Goal: Find contact information: Find contact information

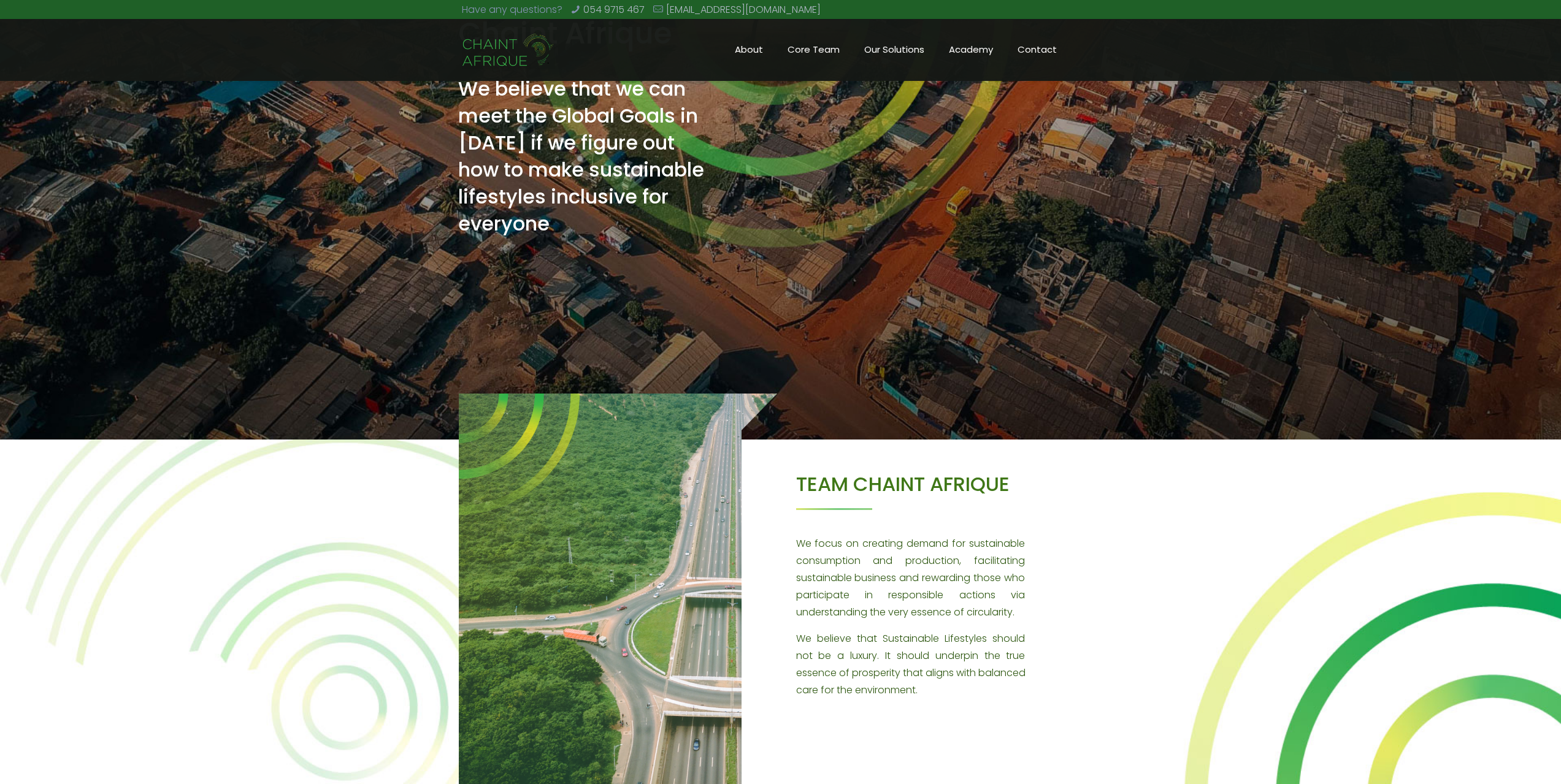
scroll to position [180, 0]
drag, startPoint x: 772, startPoint y: 6, endPoint x: 663, endPoint y: 16, distance: 109.5
click at [663, 16] on div "Have any questions? 054 9715 467 info@chaint.org" at bounding box center [780, 10] width 637 height 20
click at [772, 4] on div "Have any questions? 054 9715 467 info@chaint.org" at bounding box center [780, 10] width 637 height 20
drag, startPoint x: 772, startPoint y: 4, endPoint x: 683, endPoint y: 2, distance: 89.0
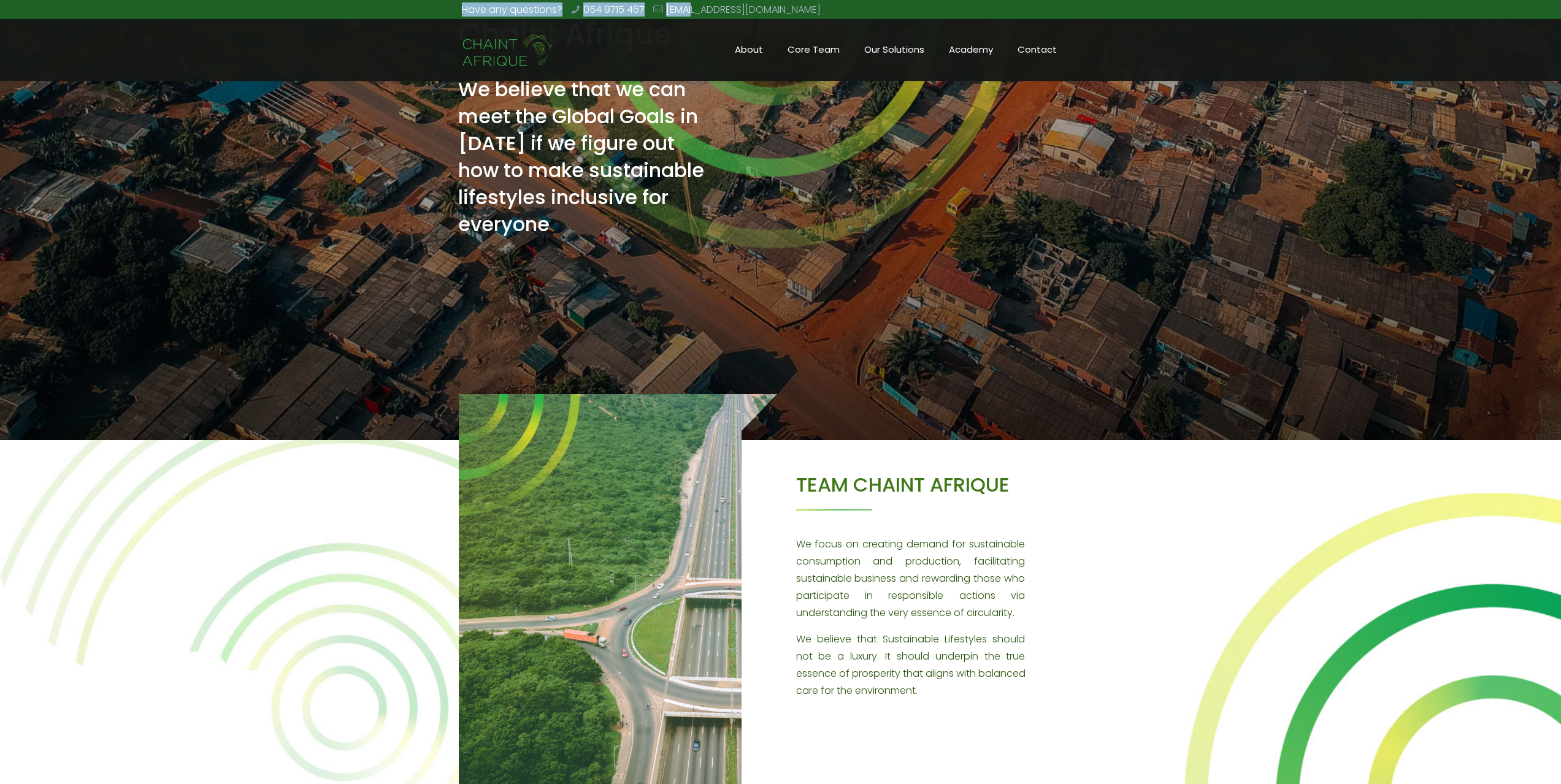
click at [683, 2] on div "Have any questions? 054 9715 467 info@chaint.org" at bounding box center [780, 10] width 637 height 20
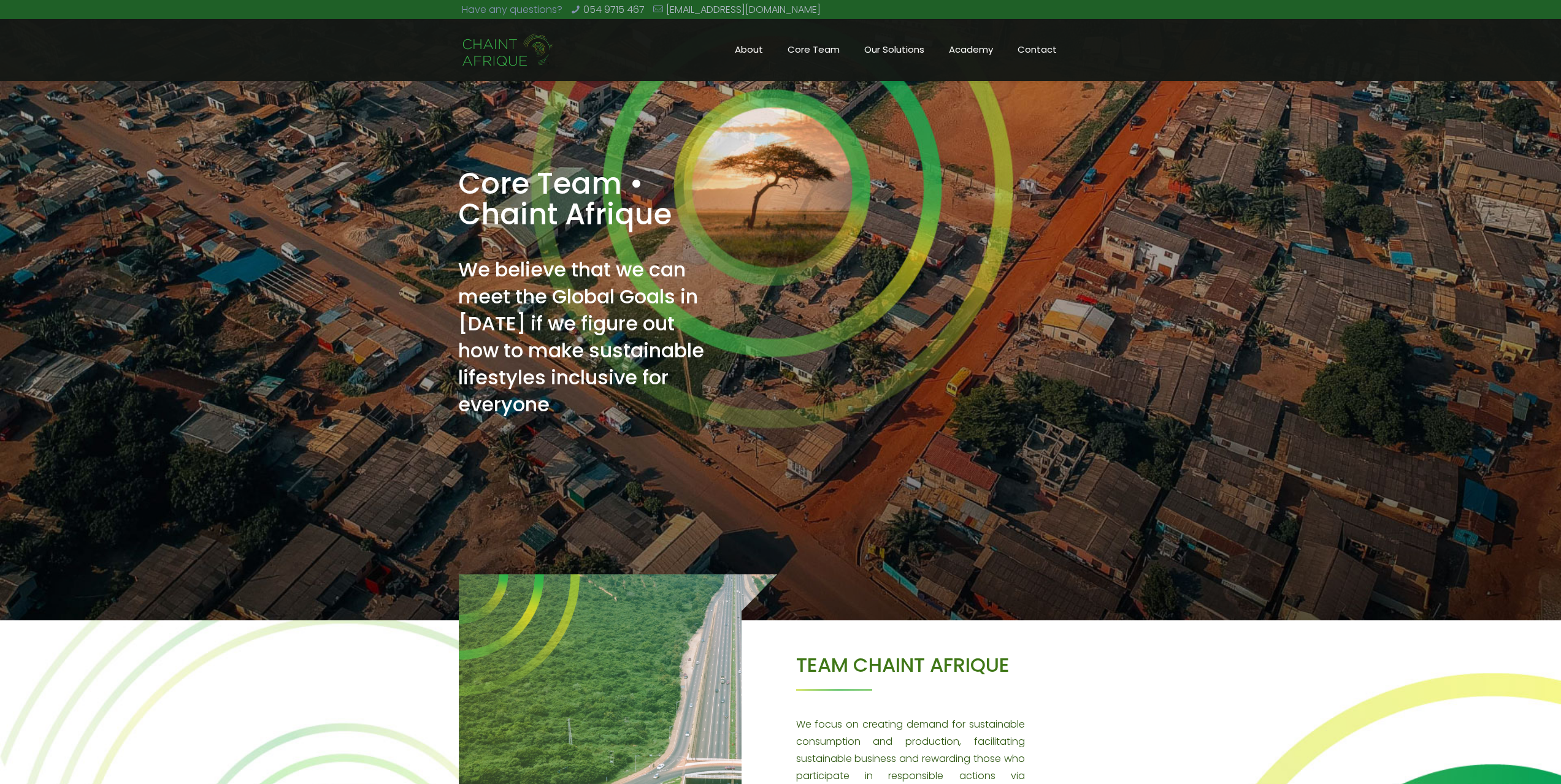
click at [770, 12] on div "Have any questions? 054 9715 467 info@chaint.org" at bounding box center [780, 10] width 637 height 20
click at [743, 46] on span "About" at bounding box center [749, 50] width 53 height 18
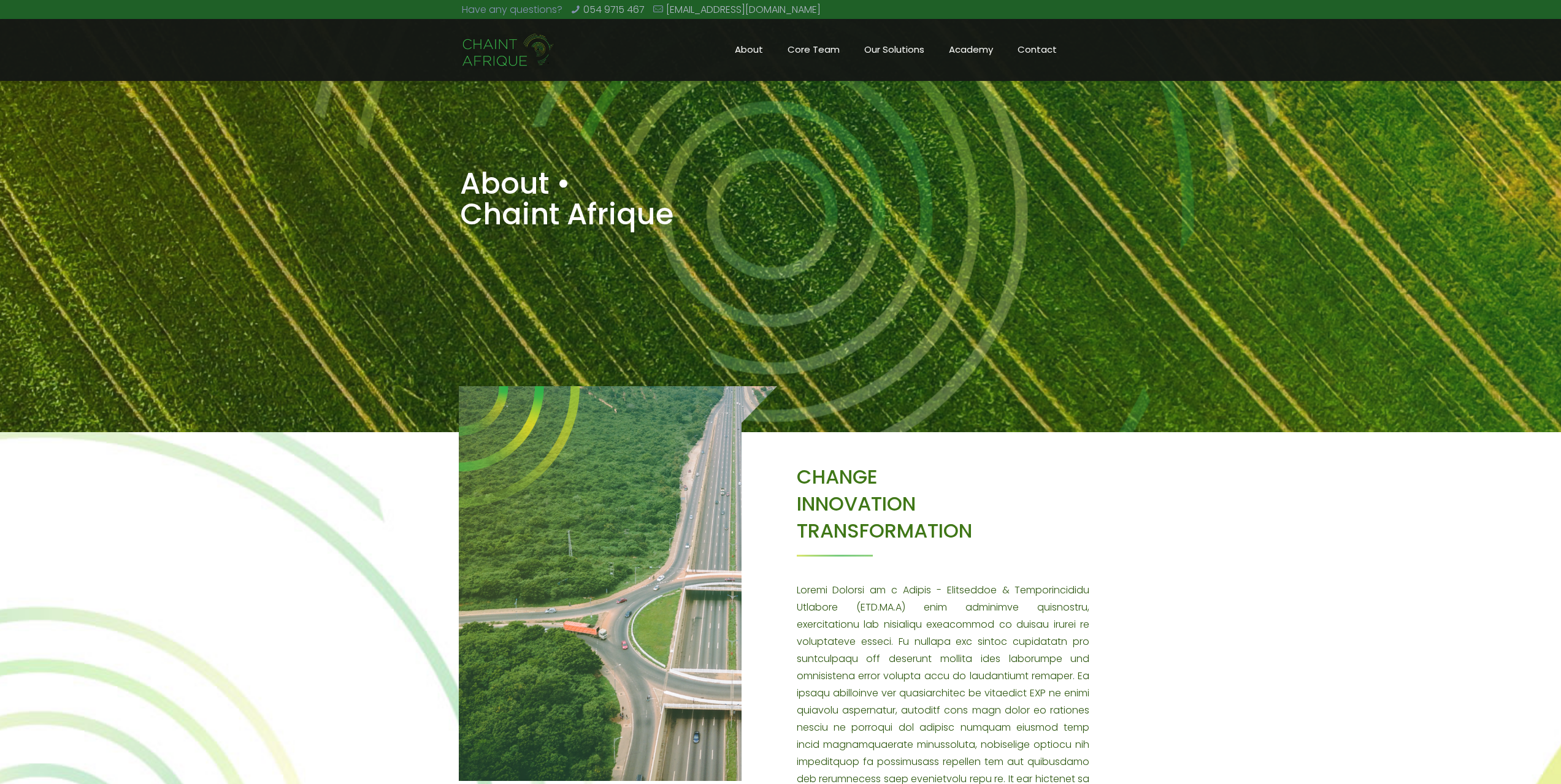
click at [1029, 46] on span "Contact" at bounding box center [1037, 50] width 64 height 18
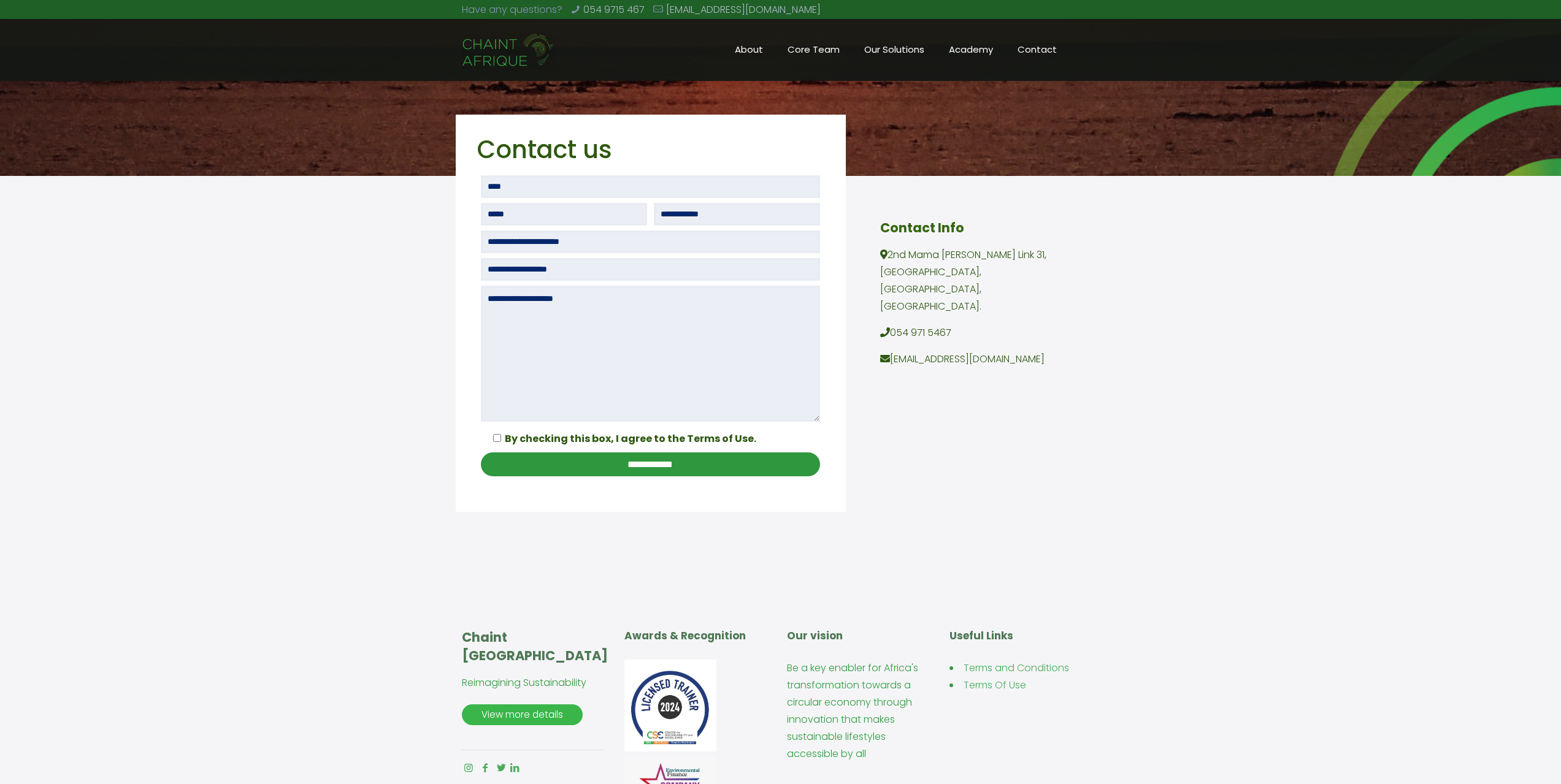
scroll to position [119, 0]
drag, startPoint x: 1004, startPoint y: 348, endPoint x: 893, endPoint y: 352, distance: 111.1
click at [893, 352] on div "Contact Info 2nd Mama Kwaku Link 31, Second Avenue, East Airport, Accra. 054 97…" at bounding box center [976, 297] width 191 height 158
copy p "[EMAIL_ADDRESS][DOMAIN_NAME]"
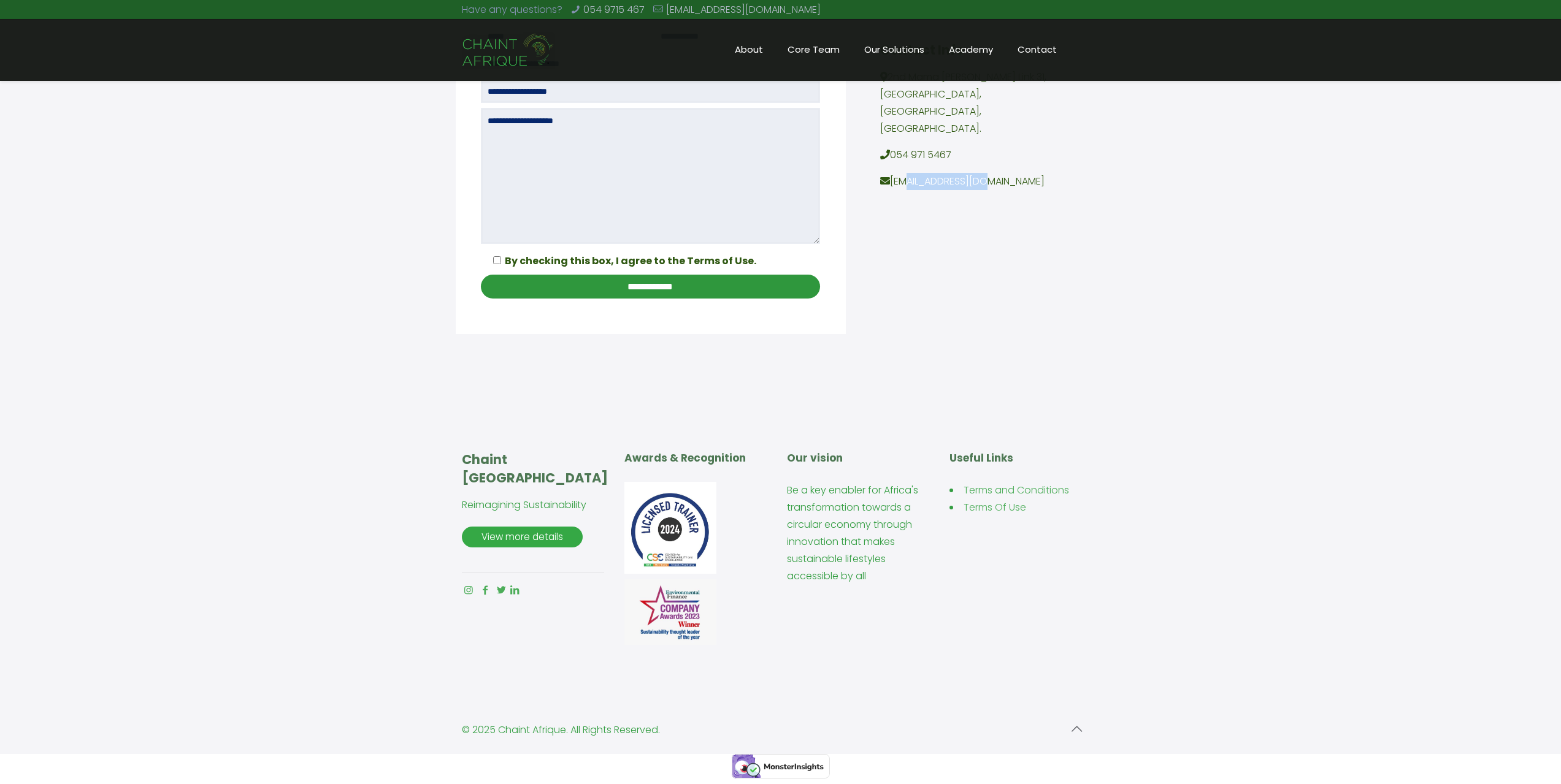
click at [552, 534] on span "View more details" at bounding box center [522, 536] width 103 height 21
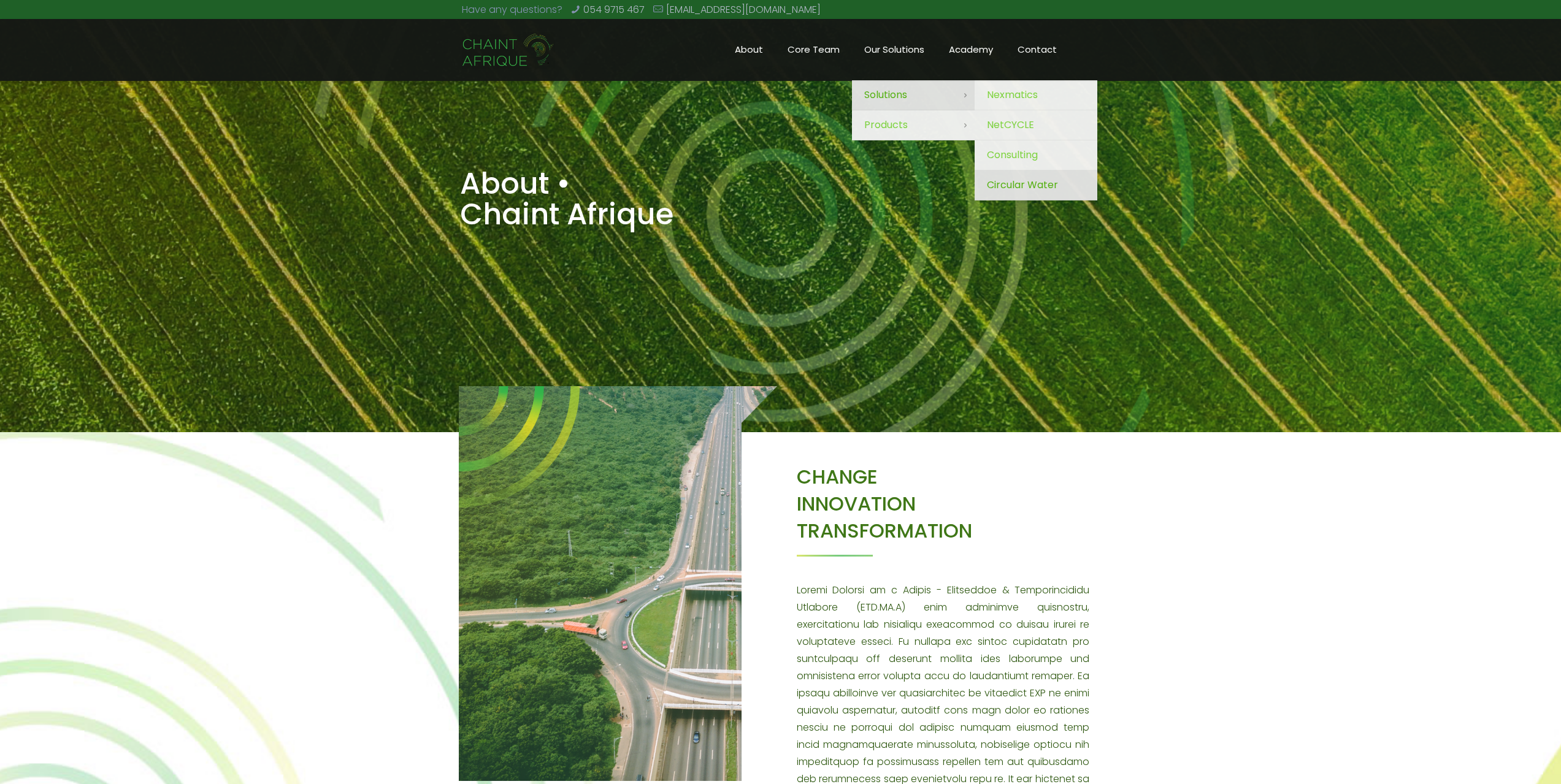
click at [1009, 186] on span "Circular Water" at bounding box center [1023, 185] width 71 height 17
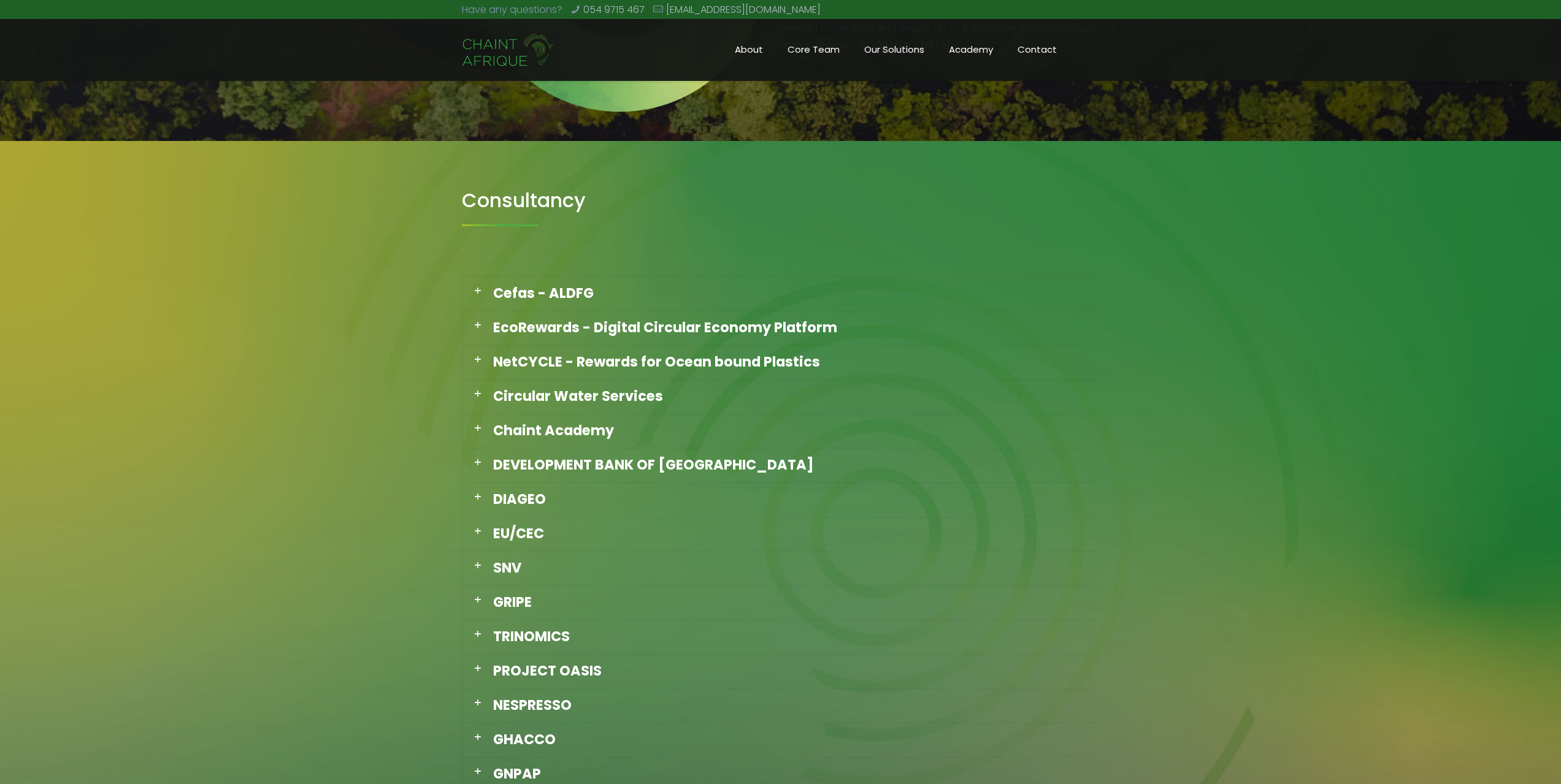
scroll to position [781, 0]
click at [592, 283] on div "Cefas - ALDFG" at bounding box center [781, 292] width 637 height 34
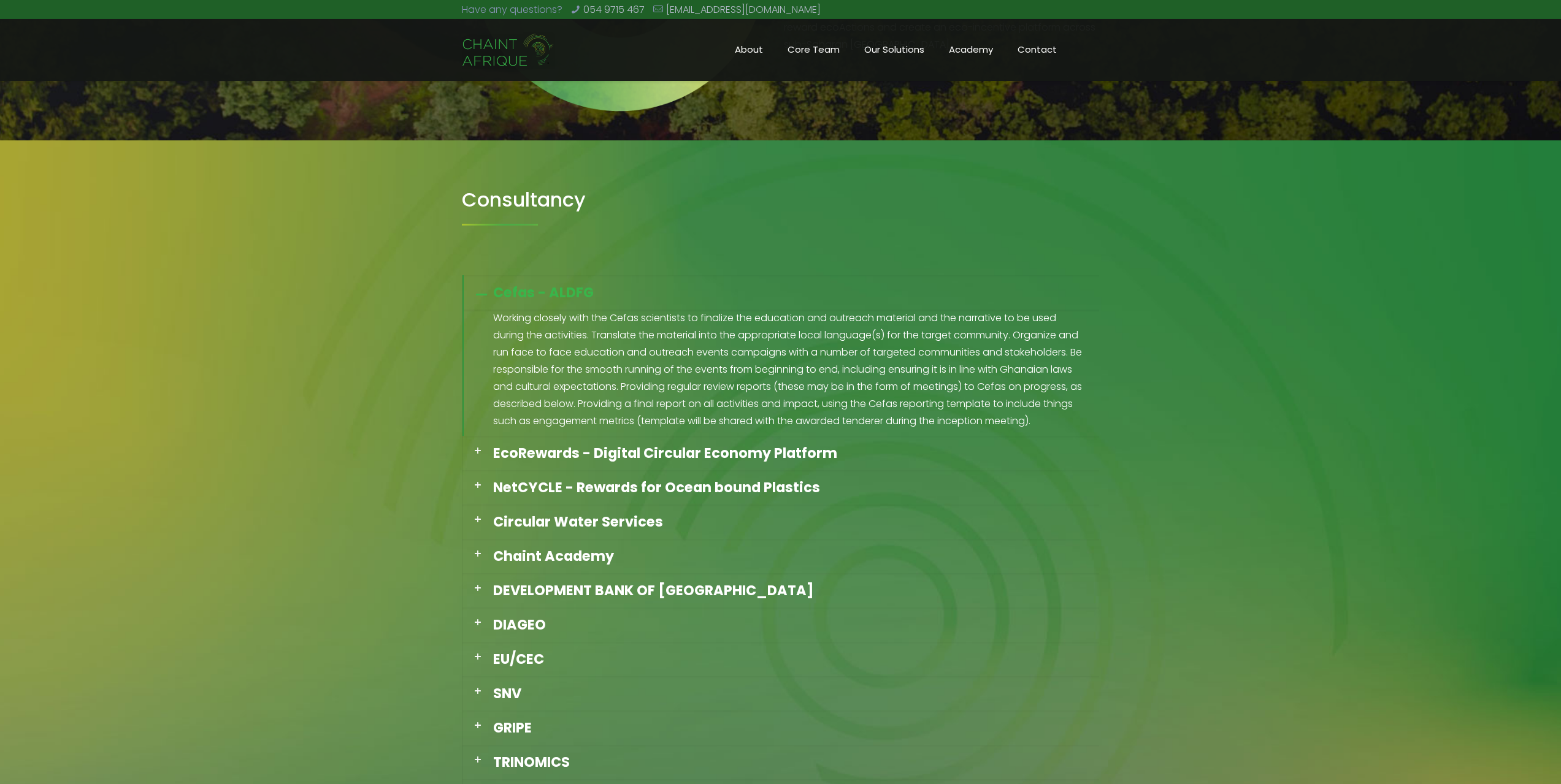
click at [592, 283] on div "Cefas - ALDFG" at bounding box center [781, 292] width 637 height 34
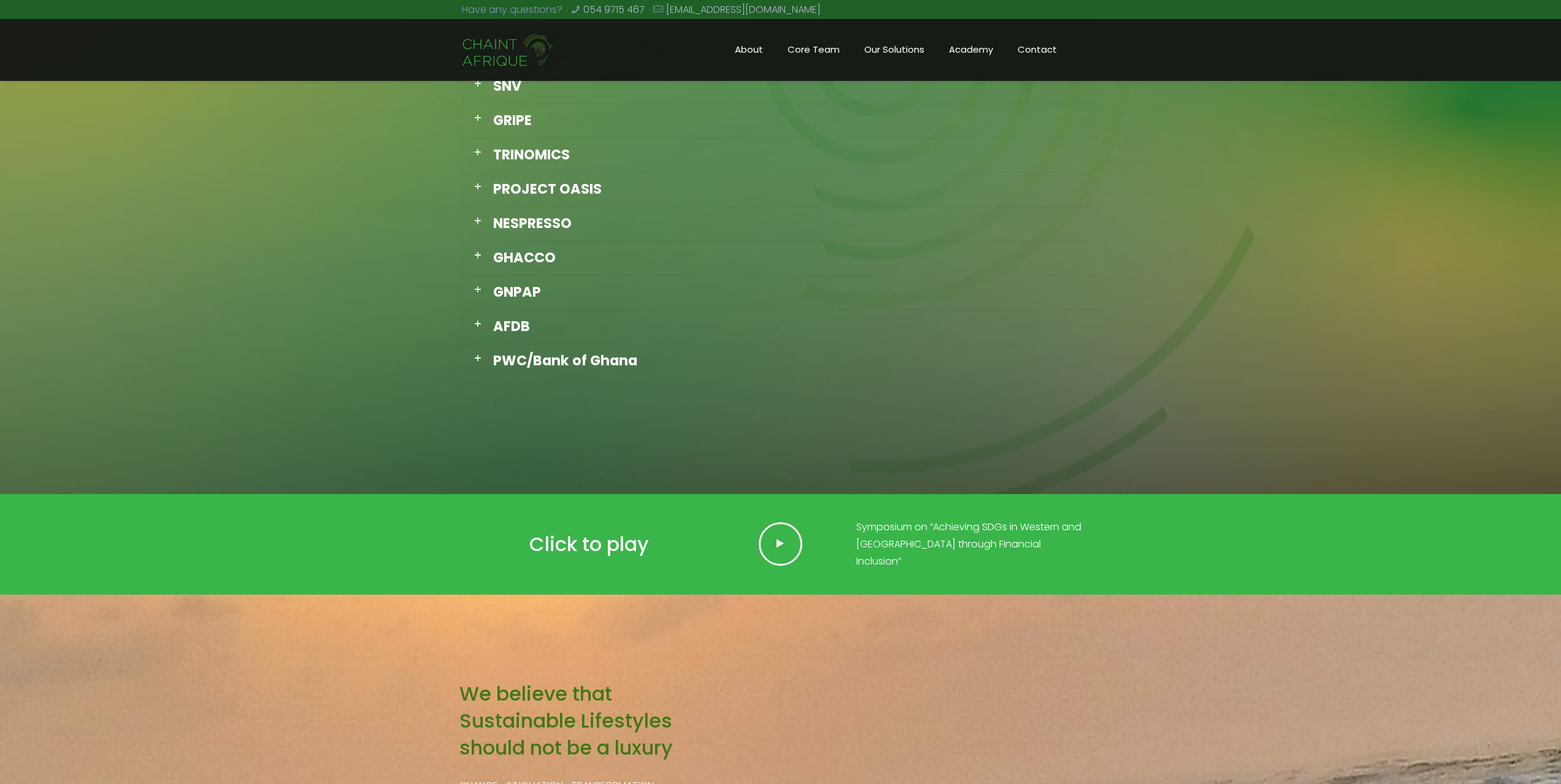
scroll to position [1263, 0]
click at [573, 368] on div "PWC/Bank of Ghana" at bounding box center [781, 360] width 637 height 34
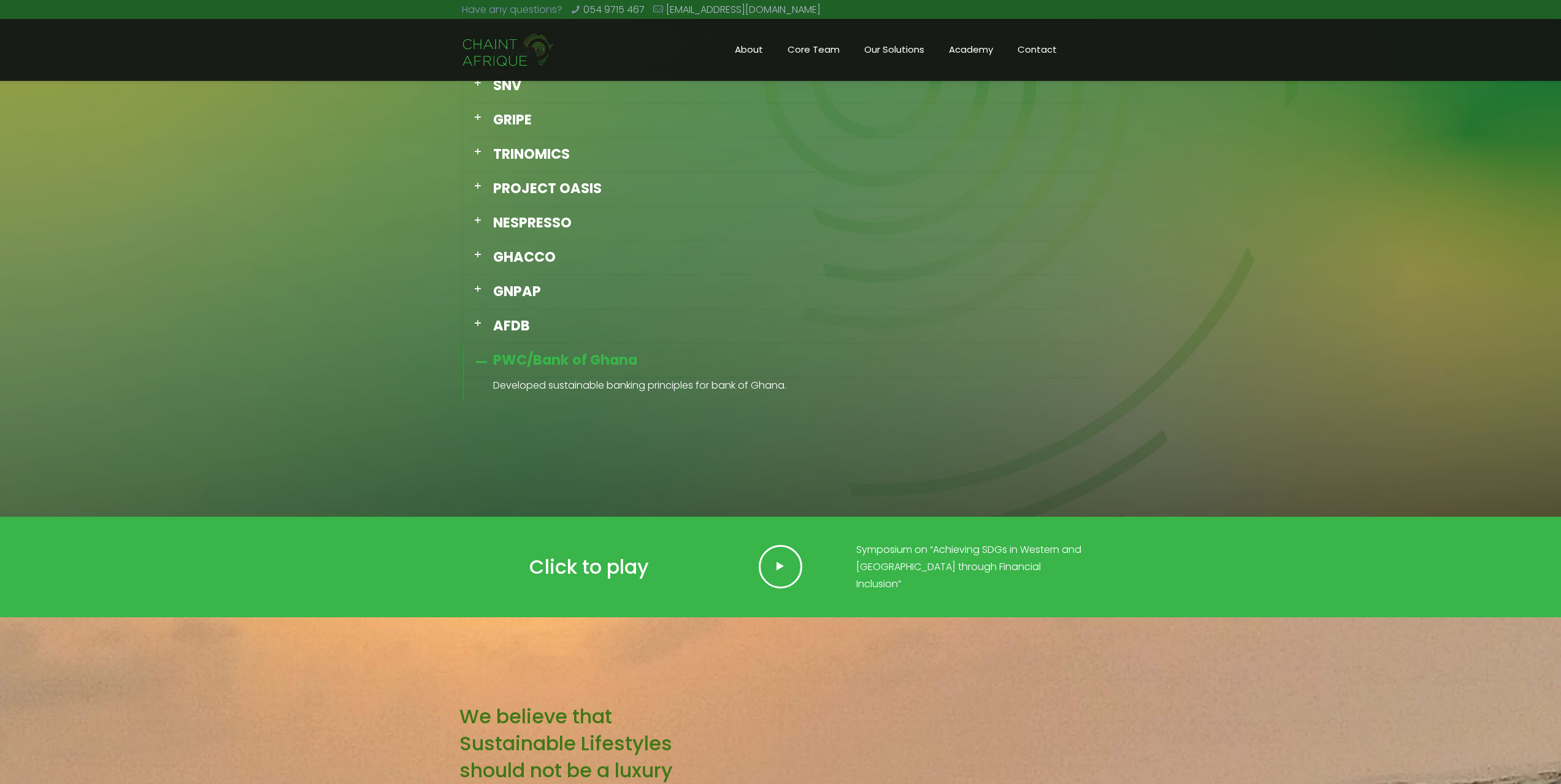
click at [573, 368] on div "PWC/Bank of Ghana" at bounding box center [781, 360] width 637 height 34
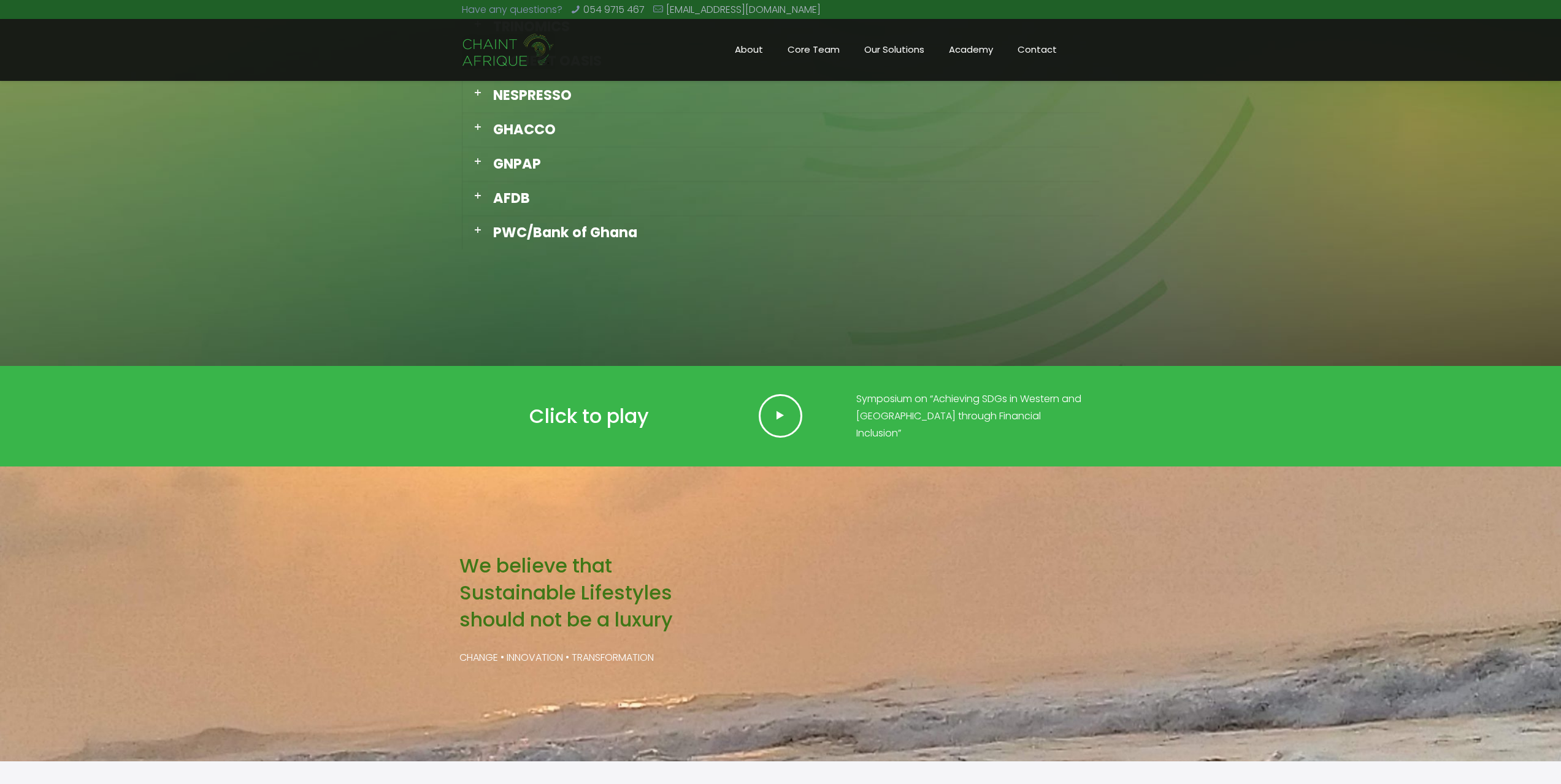
scroll to position [1436, 0]
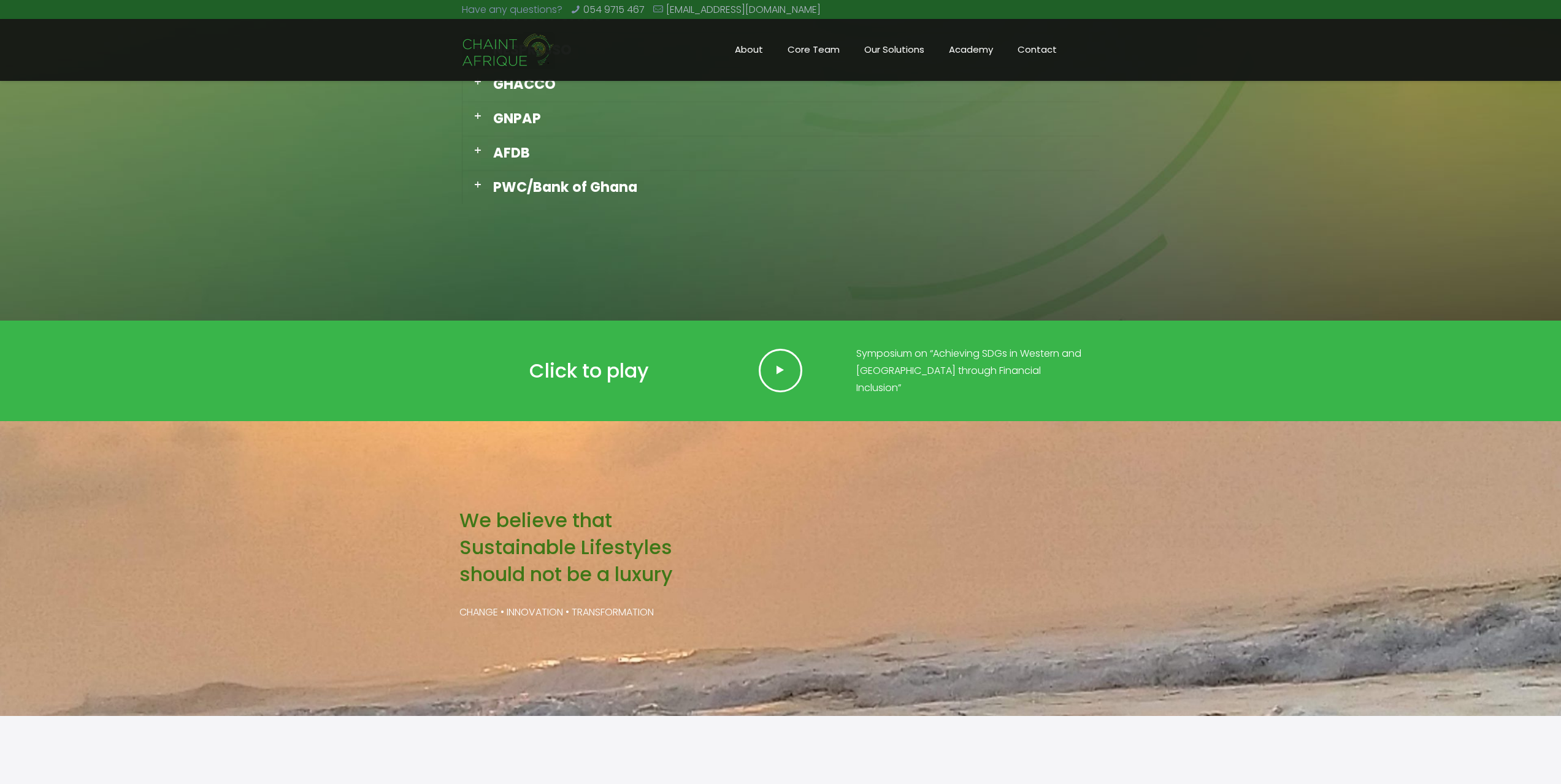
click at [772, 372] on span at bounding box center [780, 370] width 43 height 43
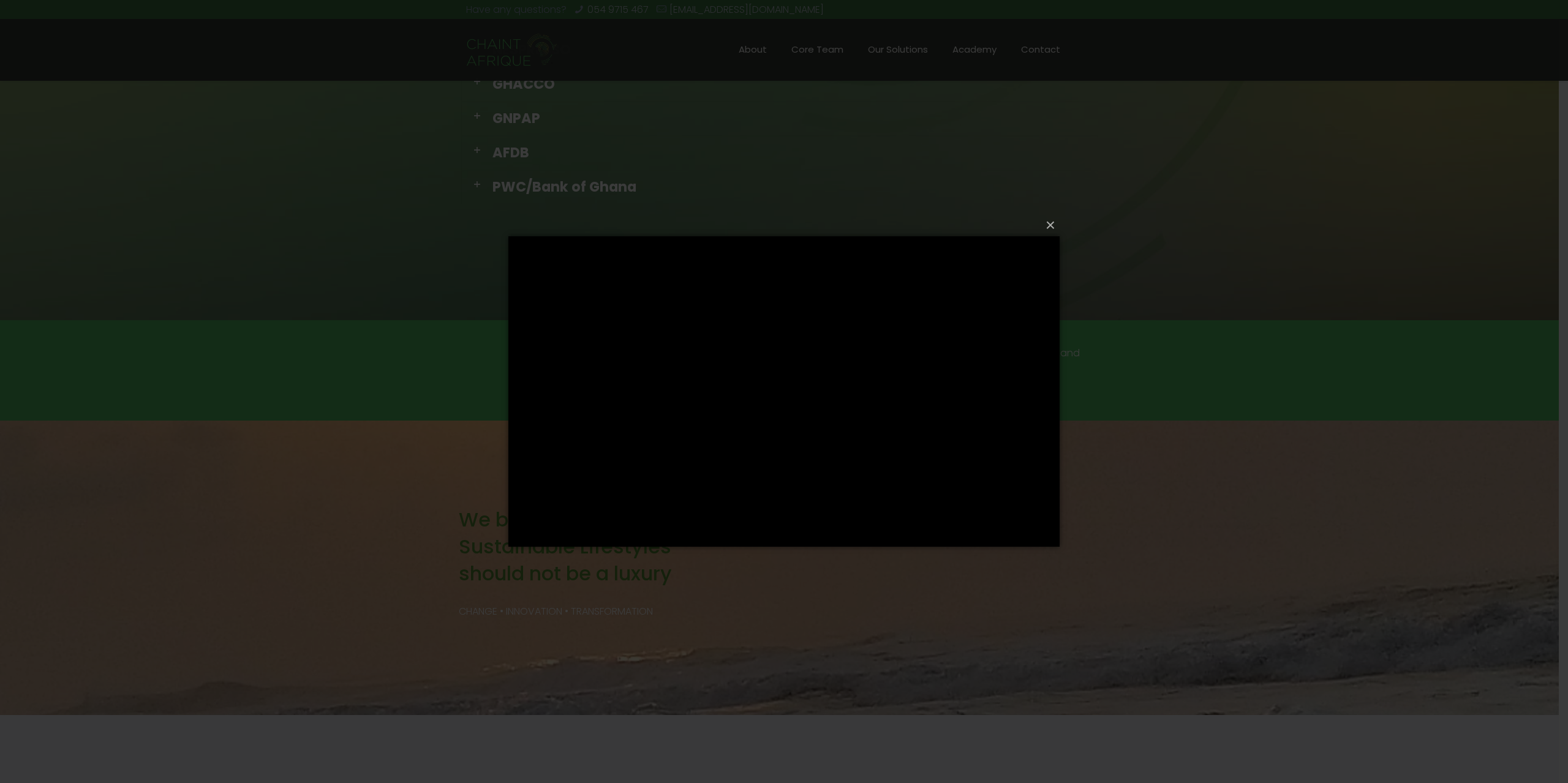
click at [1172, 311] on div "× Loading..." at bounding box center [784, 392] width 1568 height 783
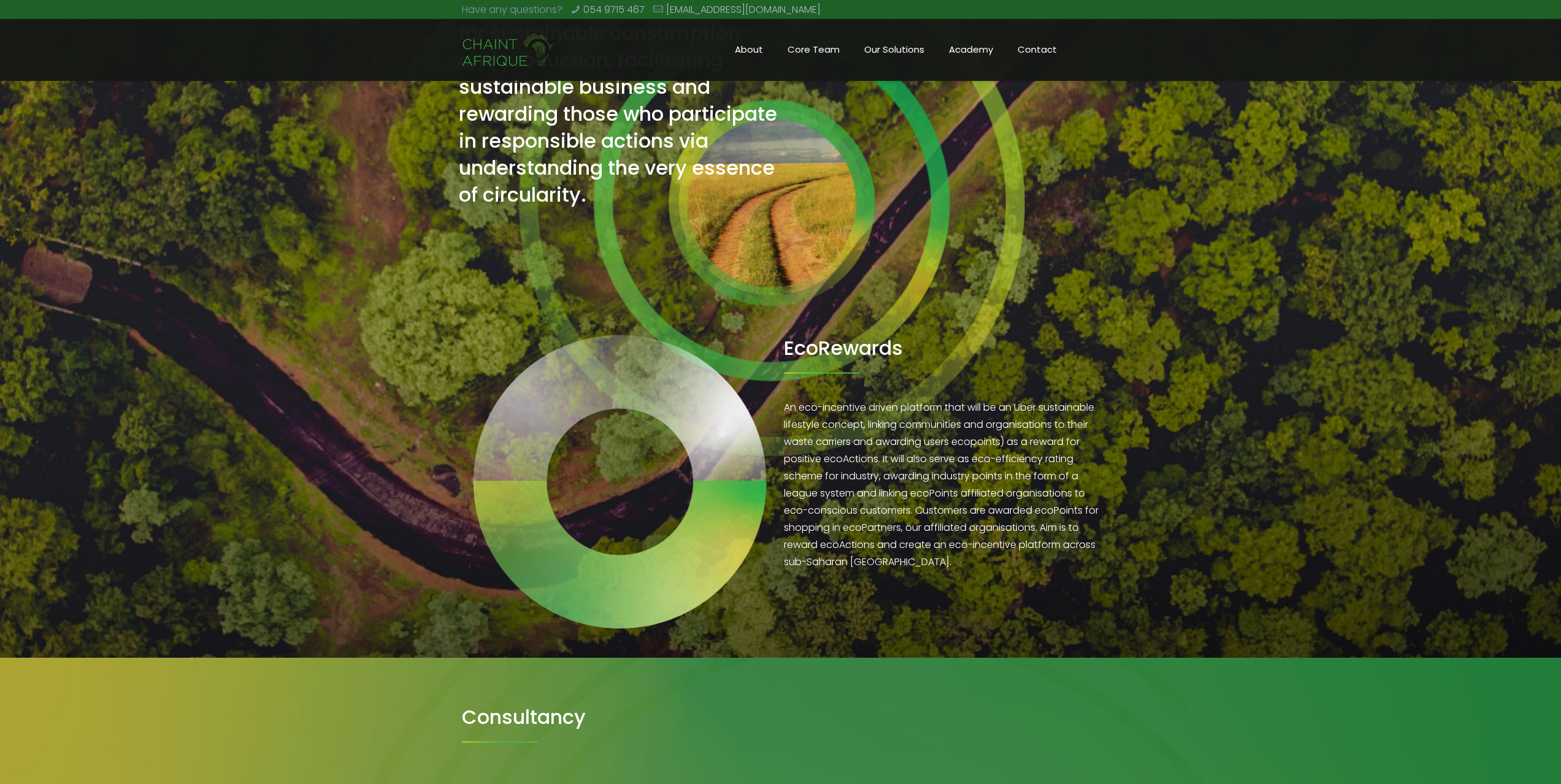
scroll to position [0, 0]
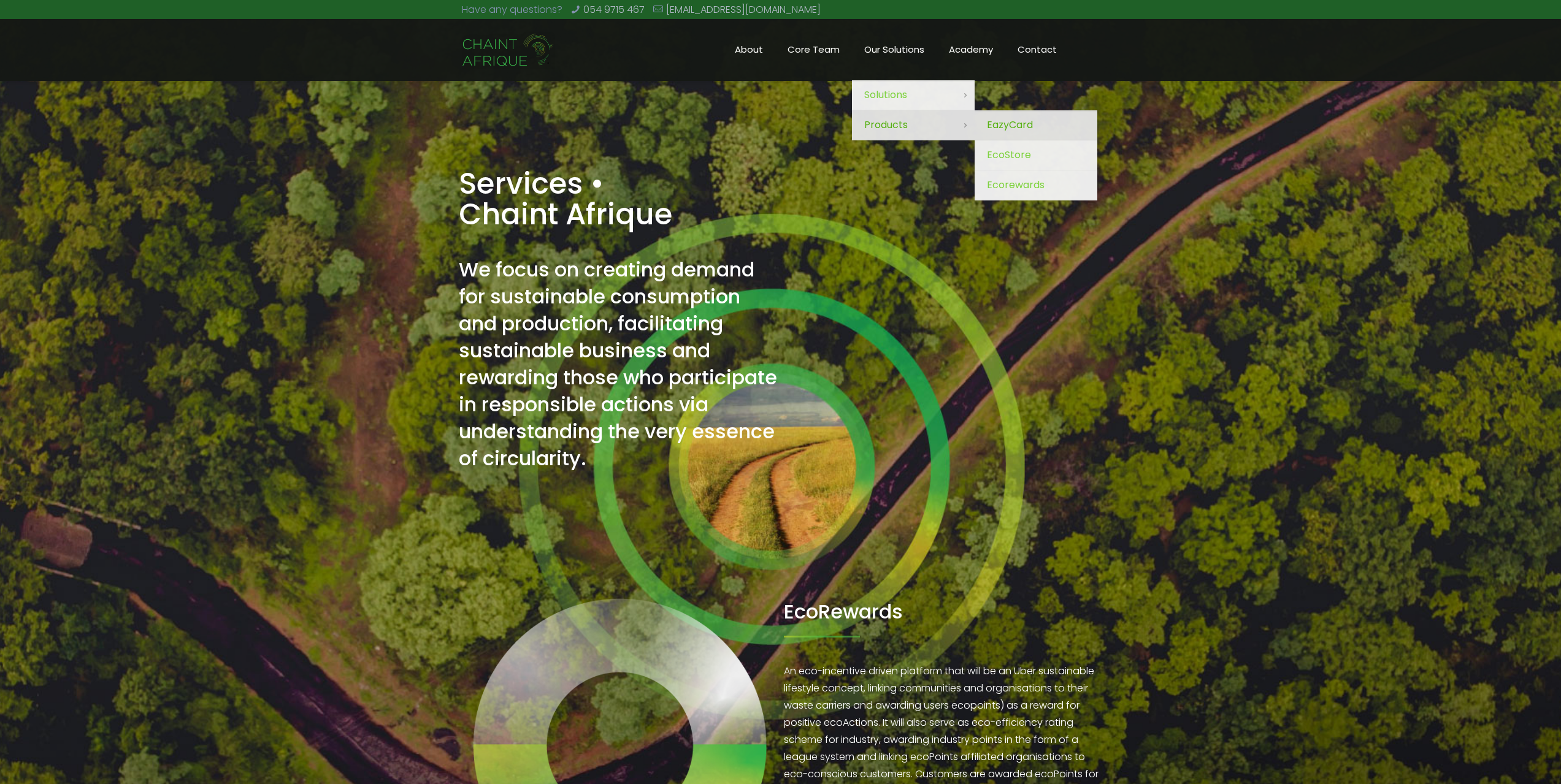
click at [1004, 117] on span "EazyCard" at bounding box center [1010, 125] width 46 height 17
